Goal: Task Accomplishment & Management: Use online tool/utility

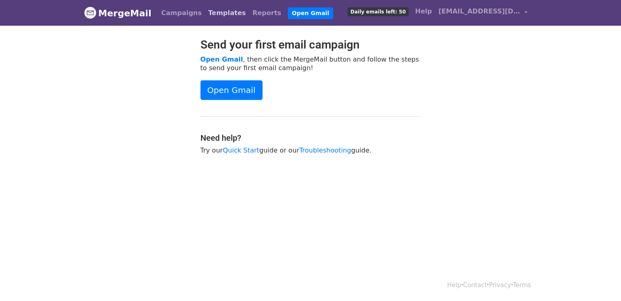
click at [216, 13] on link "Templates" at bounding box center [227, 13] width 44 height 16
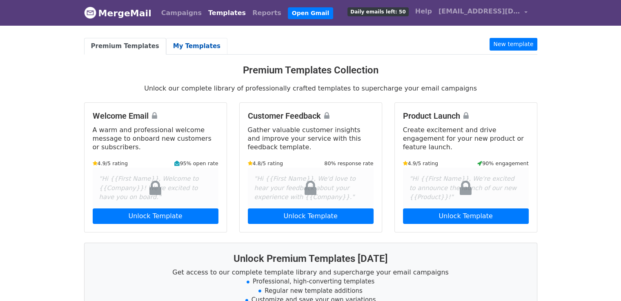
click at [195, 46] on link "My Templates" at bounding box center [196, 46] width 61 height 17
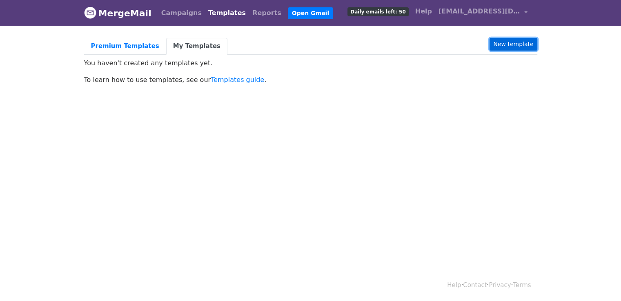
click at [517, 46] on link "New template" at bounding box center [512, 44] width 47 height 13
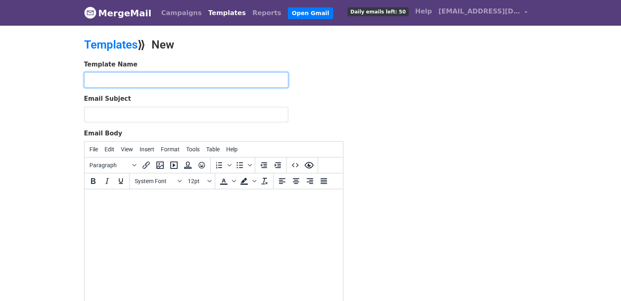
click at [226, 78] on input "text" at bounding box center [186, 80] width 204 height 16
type input "1st"
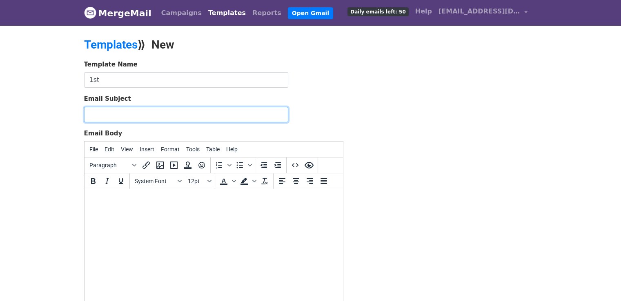
click at [196, 116] on input "Email Subject" at bounding box center [186, 115] width 204 height 16
paste input "🚀 High-Quality Guest Posting – Boost Your SEO & Visibility"
type input "🚀 High-Quality Guest Posting – Boost Your SEO & Visibility"
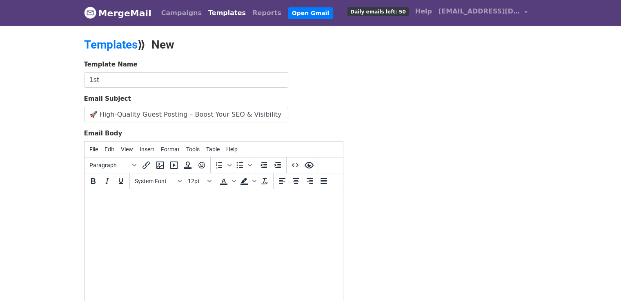
click at [228, 204] on body at bounding box center [213, 200] width 245 height 9
click at [253, 197] on body at bounding box center [213, 200] width 245 height 9
paste body
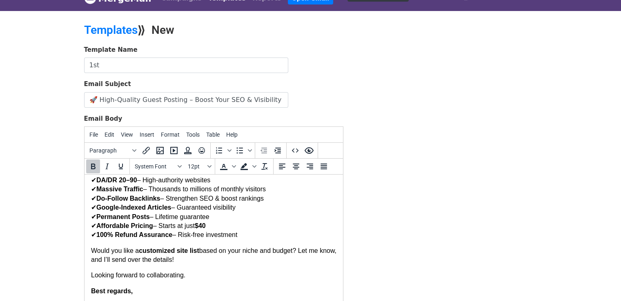
scroll to position [154, 0]
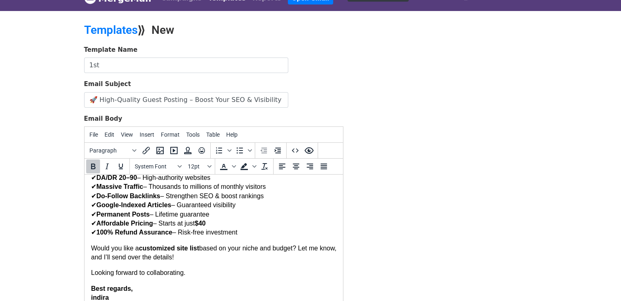
click at [92, 298] on strong "Best regards, indira" at bounding box center [112, 293] width 42 height 16
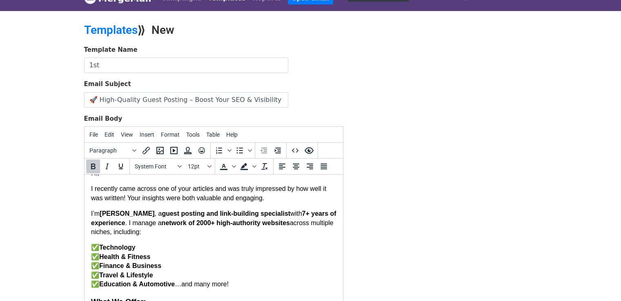
scroll to position [0, 0]
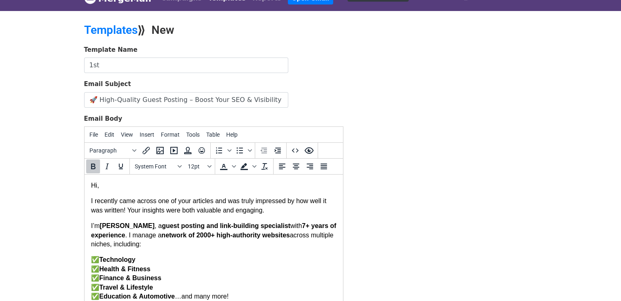
click at [122, 227] on strong "Aurelia" at bounding box center [126, 225] width 55 height 7
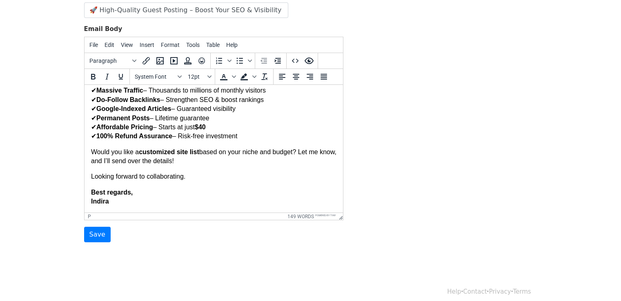
scroll to position [111, 0]
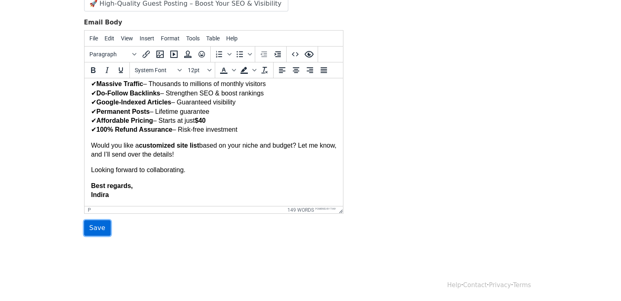
click at [101, 230] on input "Save" at bounding box center [97, 228] width 27 height 16
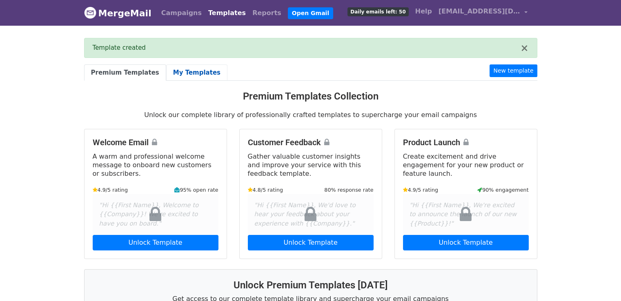
click at [179, 73] on link "My Templates" at bounding box center [196, 72] width 61 height 17
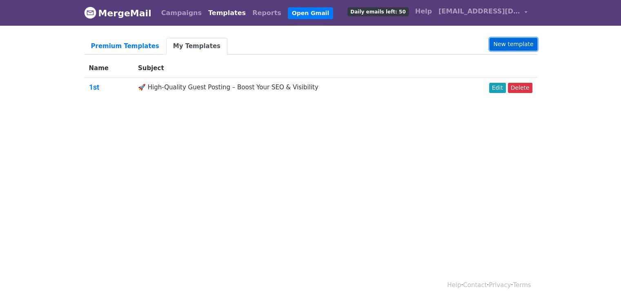
click at [501, 46] on link "New template" at bounding box center [512, 44] width 47 height 13
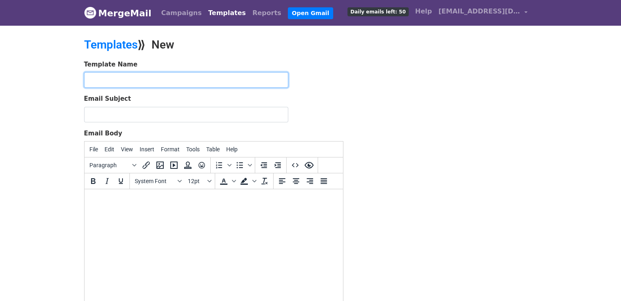
click at [218, 80] on input "text" at bounding box center [186, 80] width 204 height 16
type input "follow up"
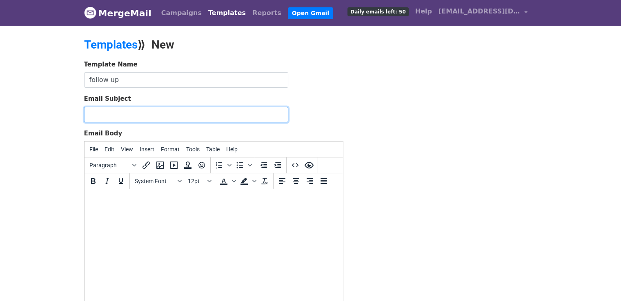
click at [240, 114] on input "Email Subject" at bounding box center [186, 115] width 204 height 16
paste input "🚀 Exclusive Guest Posting on High-Authority Sites – DA 20-90"
type input "🚀 Exclusive Guest Posting on High-Authority Sites – DA 20-90"
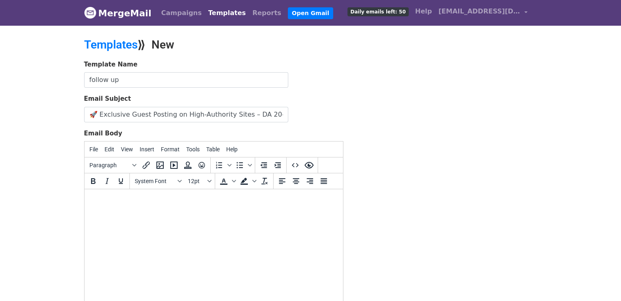
click at [217, 211] on html at bounding box center [213, 200] width 258 height 22
click at [251, 211] on html at bounding box center [213, 200] width 258 height 22
paste body
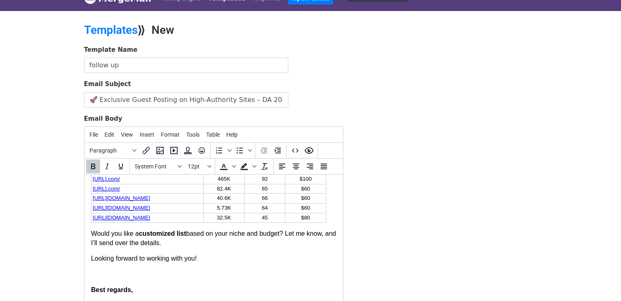
scroll to position [269, 0]
click at [93, 300] on strong "Best regards, indira" at bounding box center [112, 294] width 42 height 16
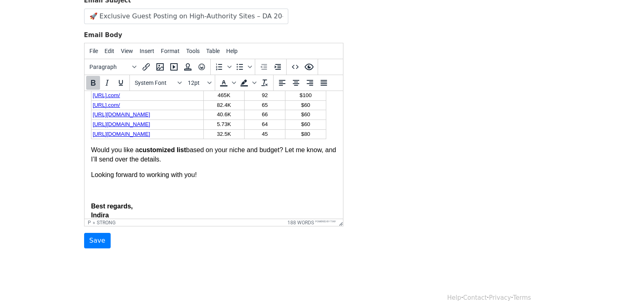
scroll to position [111, 0]
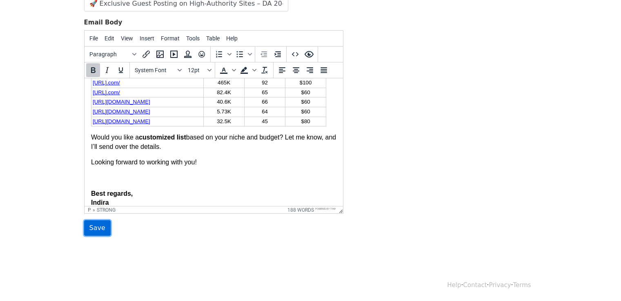
click at [100, 230] on input "Save" at bounding box center [97, 228] width 27 height 16
